Goal: Task Accomplishment & Management: Manage account settings

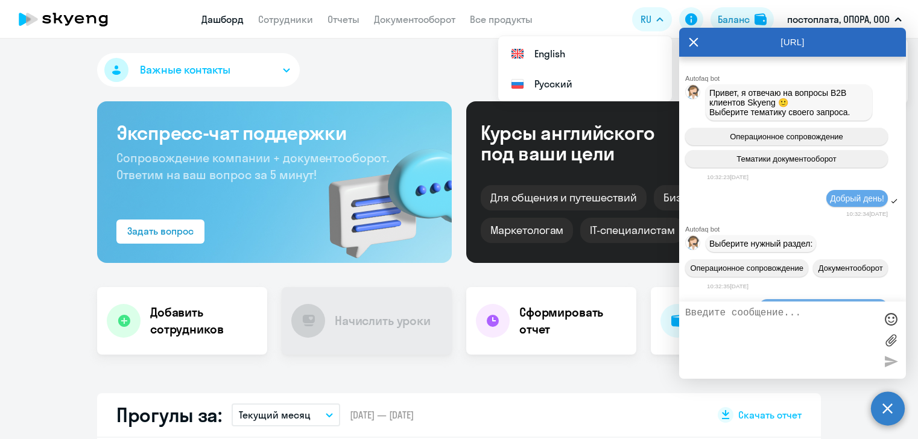
select select "30"
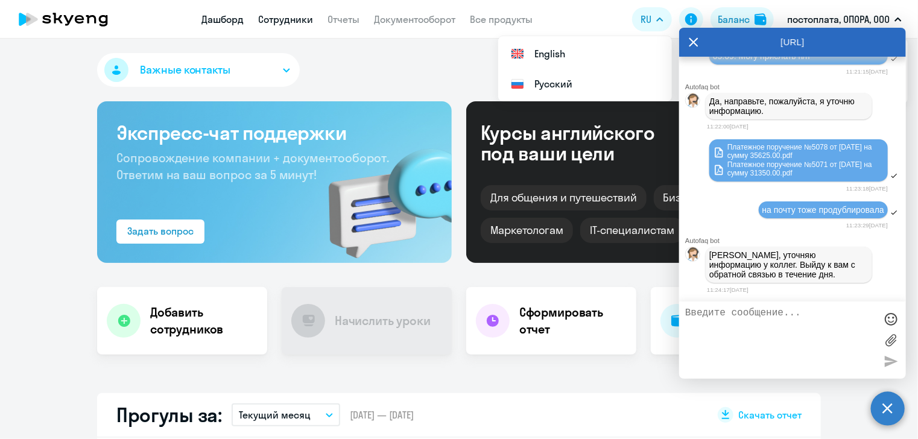
click at [300, 16] on link "Сотрудники" at bounding box center [285, 19] width 55 height 12
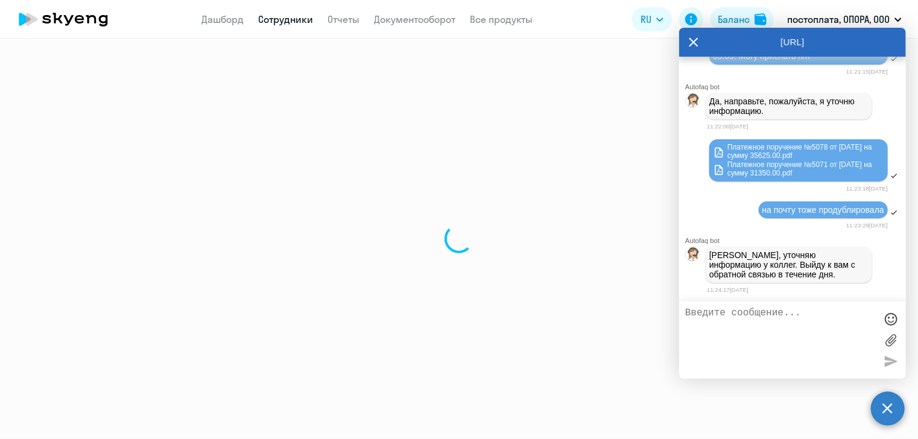
select select "30"
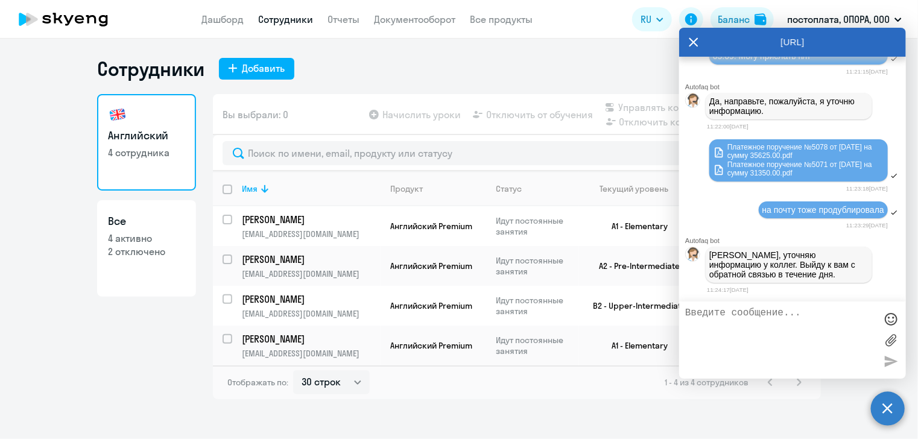
click at [227, 194] on input "deselect all" at bounding box center [235, 197] width 24 height 24
checkbox input "true"
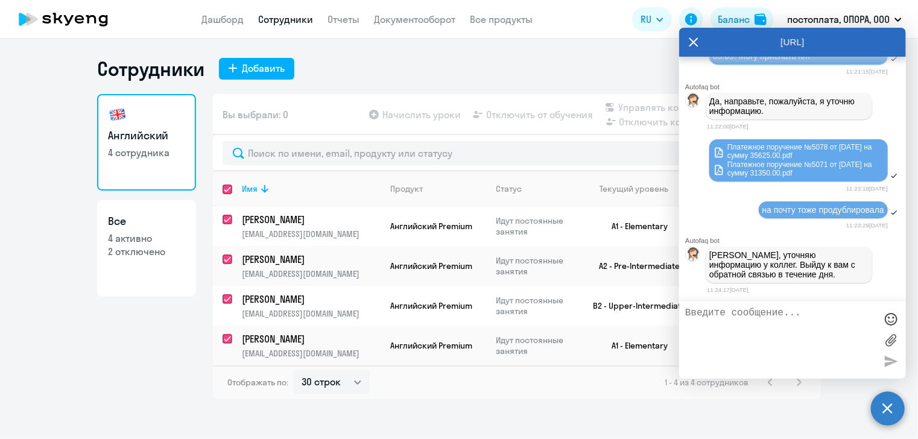
checkbox input "true"
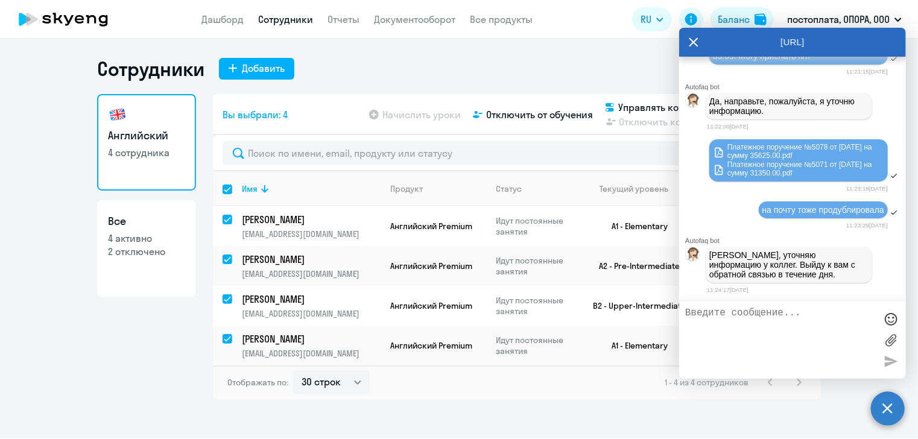
click at [227, 194] on input "select all" at bounding box center [235, 197] width 24 height 24
checkbox input "false"
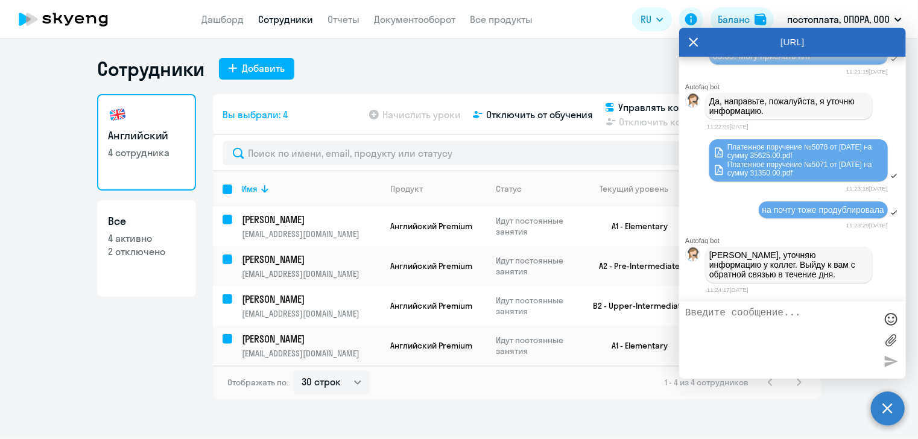
checkbox input "false"
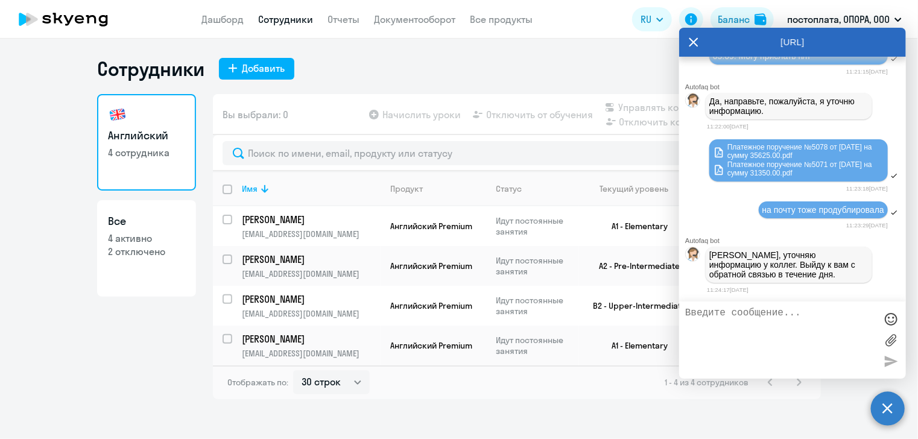
click at [687, 40] on div "[URL]" at bounding box center [792, 42] width 227 height 29
click at [689, 43] on icon at bounding box center [694, 42] width 10 height 29
